Goal: Information Seeking & Learning: Learn about a topic

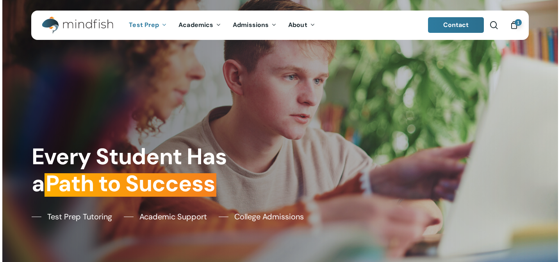
drag, startPoint x: 0, startPoint y: 0, endPoint x: 152, endPoint y: 21, distance: 153.9
click at [152, 21] on span "Test Prep" at bounding box center [144, 25] width 30 height 8
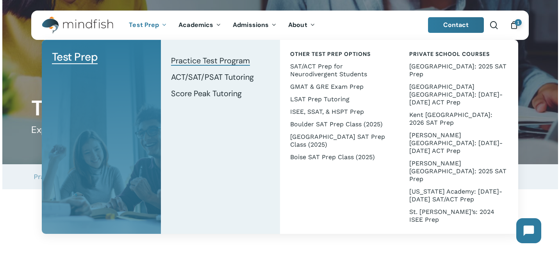
click at [188, 60] on span "Practice Test Program" at bounding box center [210, 60] width 79 height 10
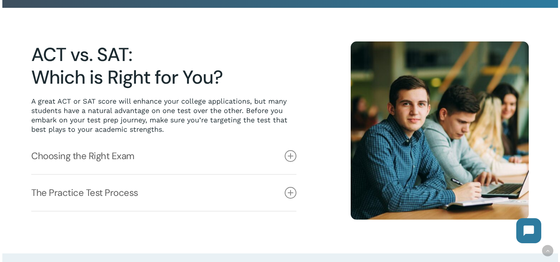
scroll to position [184, 0]
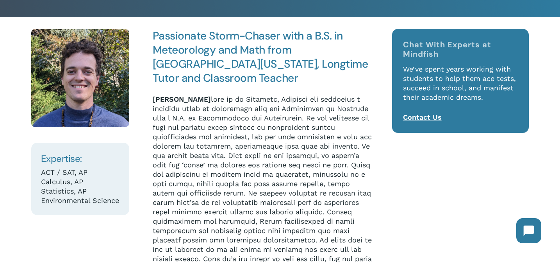
scroll to position [100, 0]
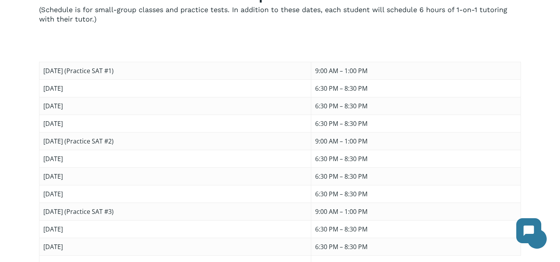
scroll to position [508, 0]
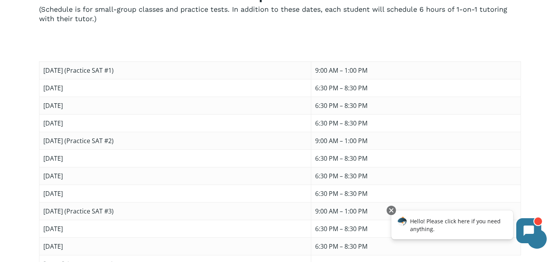
click at [24, 167] on div at bounding box center [280, 75] width 556 height 395
